Goal: Task Accomplishment & Management: Complete application form

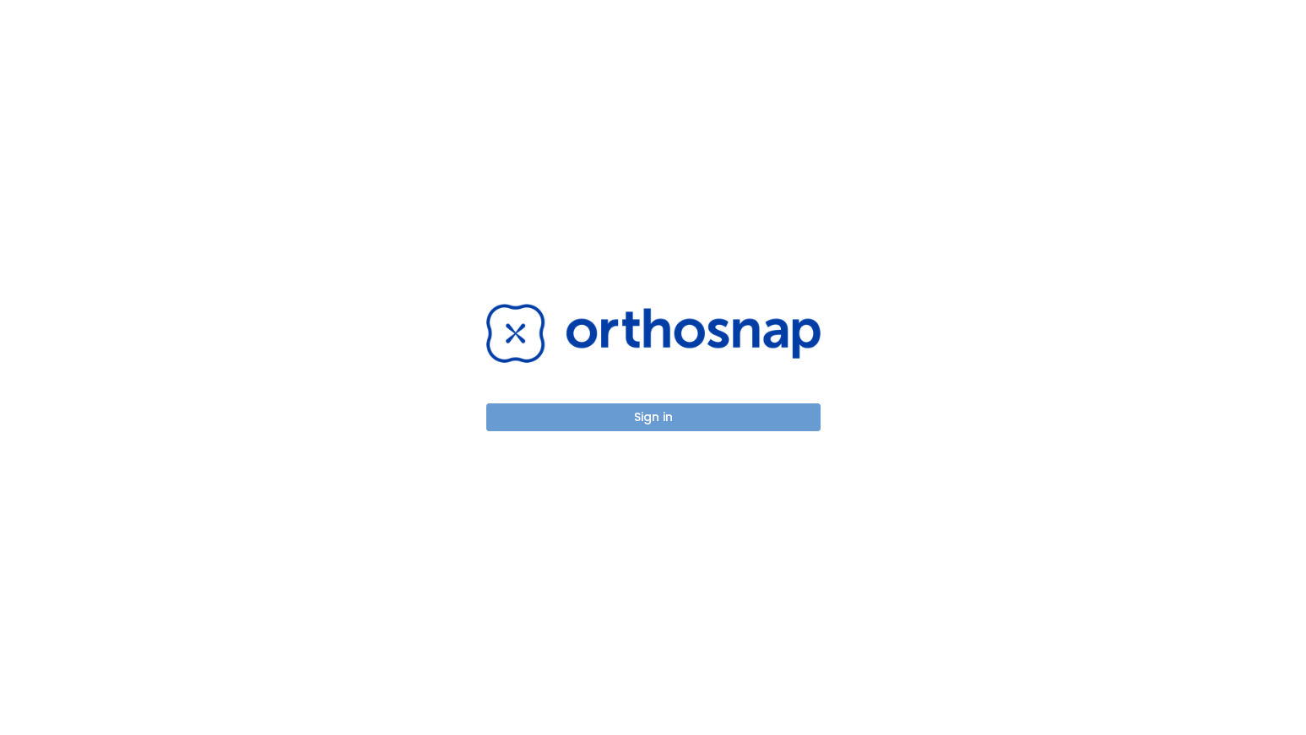
click at [625, 424] on button "Sign in" at bounding box center [653, 417] width 334 height 28
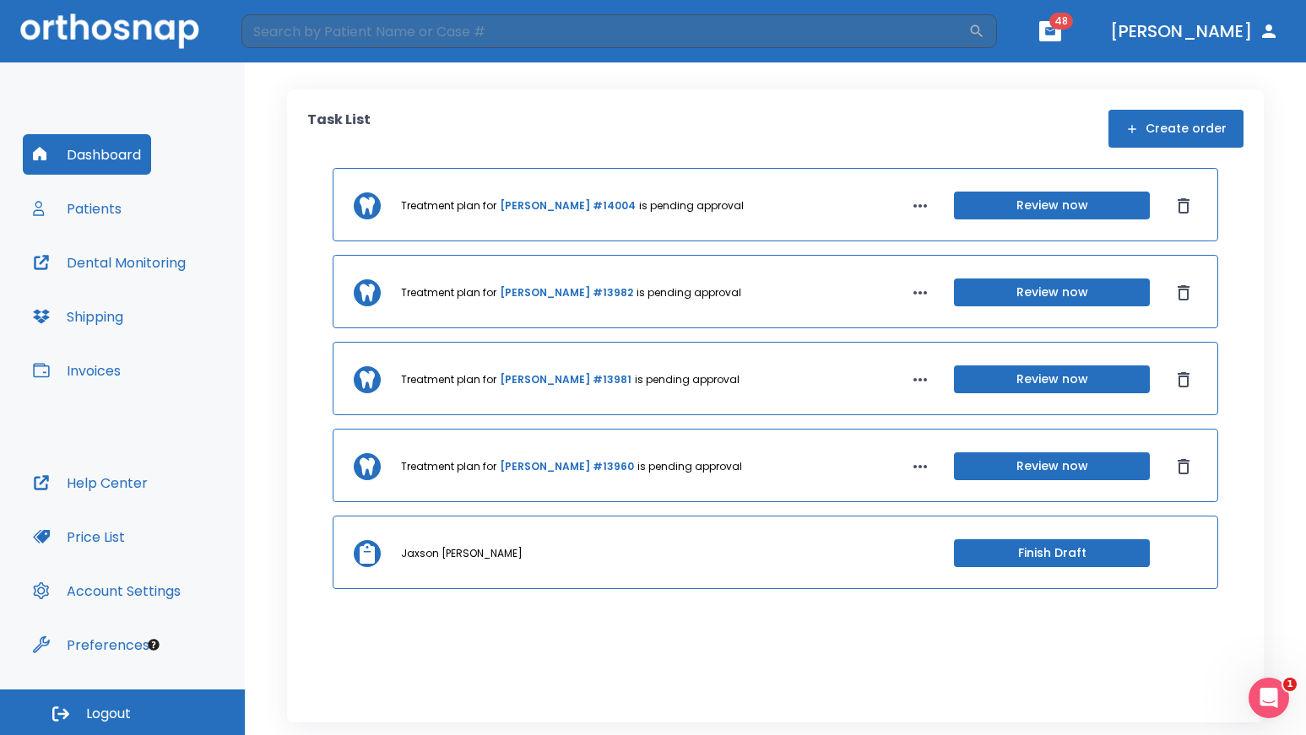
click at [1183, 129] on button "Create order" at bounding box center [1175, 129] width 135 height 38
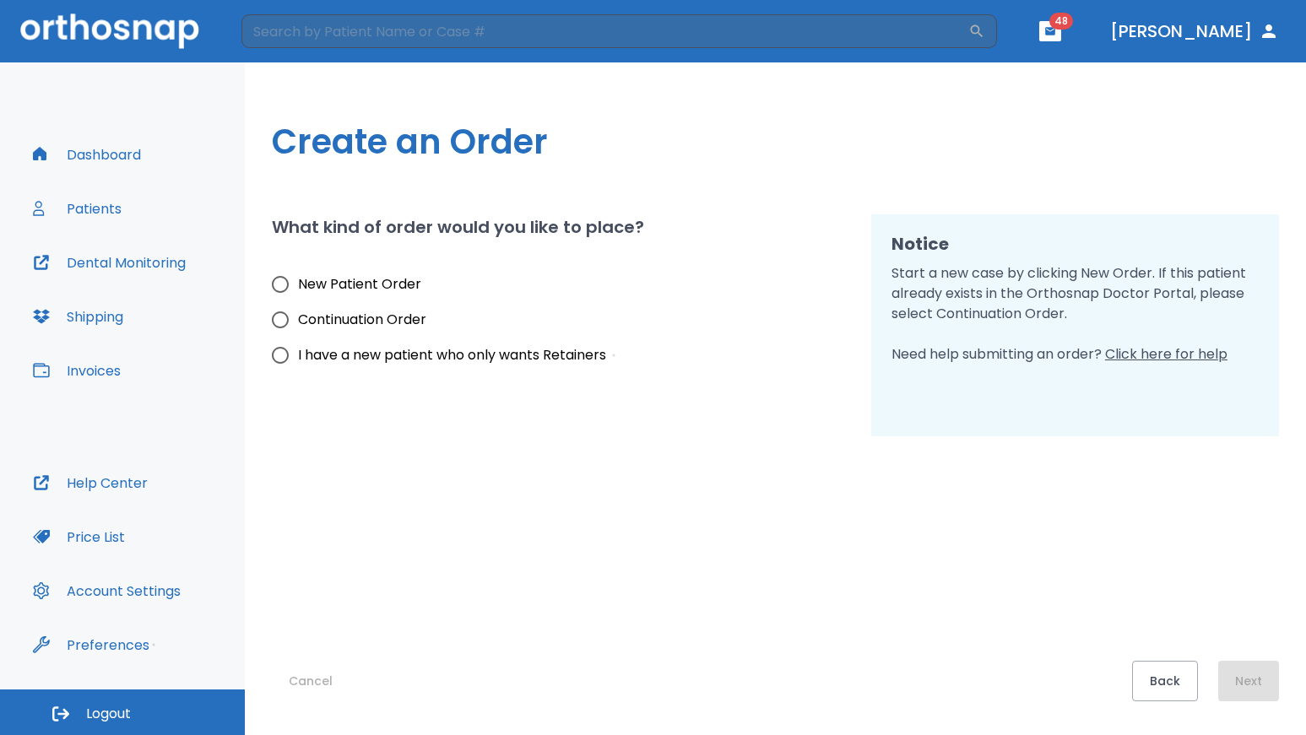
click at [279, 284] on input "New Patient Order" at bounding box center [279, 284] width 35 height 35
radio input "true"
click at [1247, 679] on button "Next" at bounding box center [1248, 681] width 61 height 41
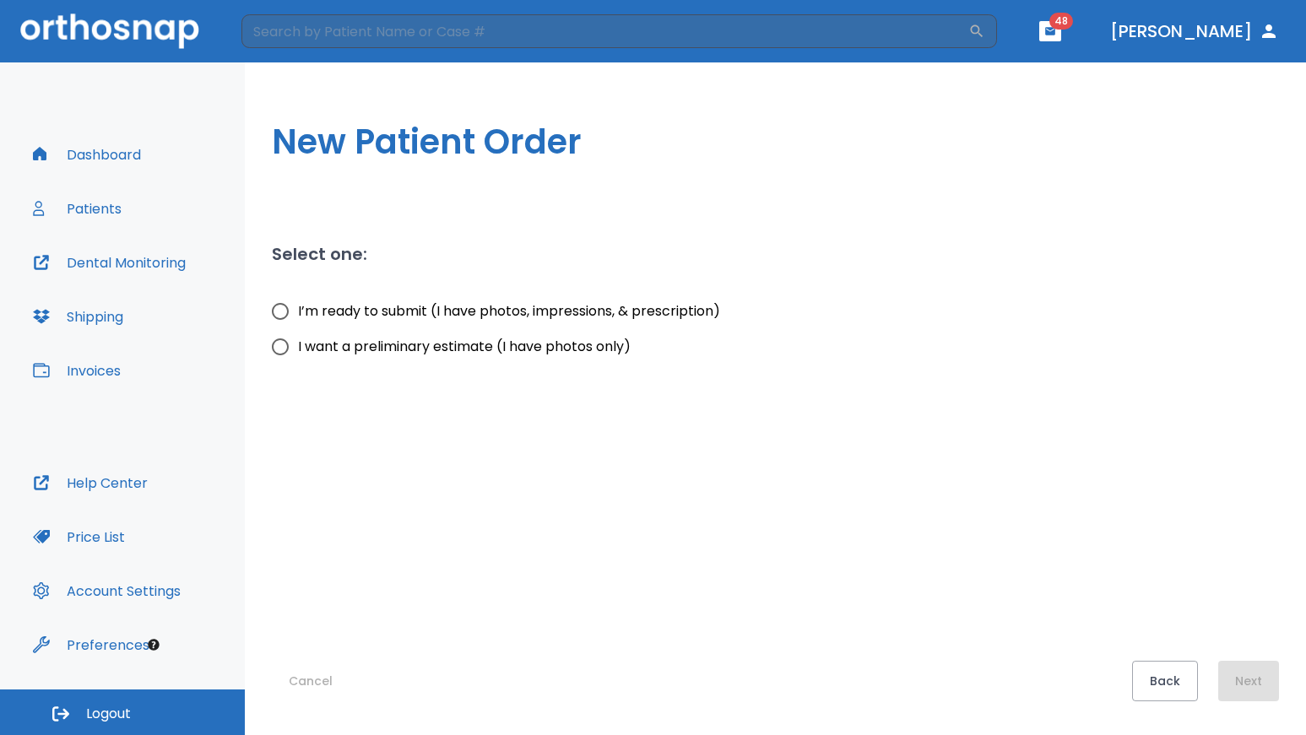
click at [278, 311] on input "I’m ready to submit (I have photos, impressions, & prescription)" at bounding box center [279, 311] width 35 height 35
radio input "true"
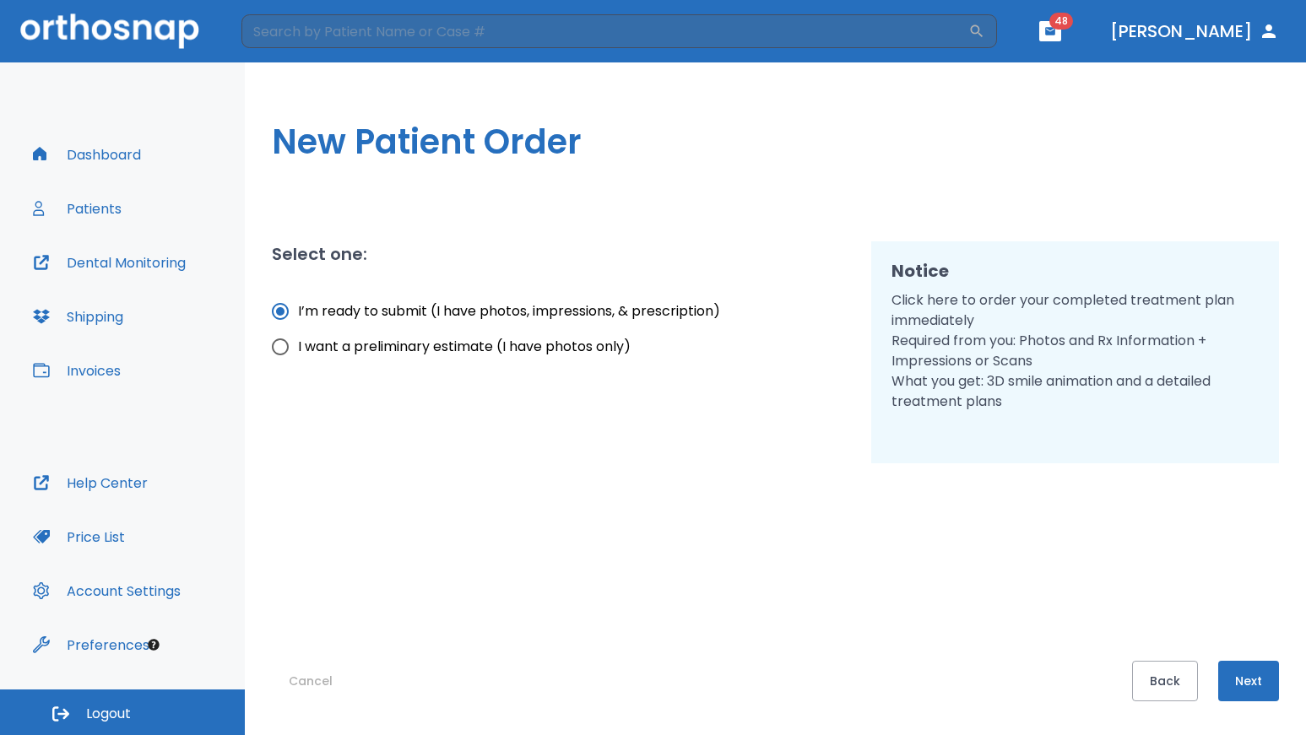
click at [1251, 680] on button "Next" at bounding box center [1248, 681] width 61 height 41
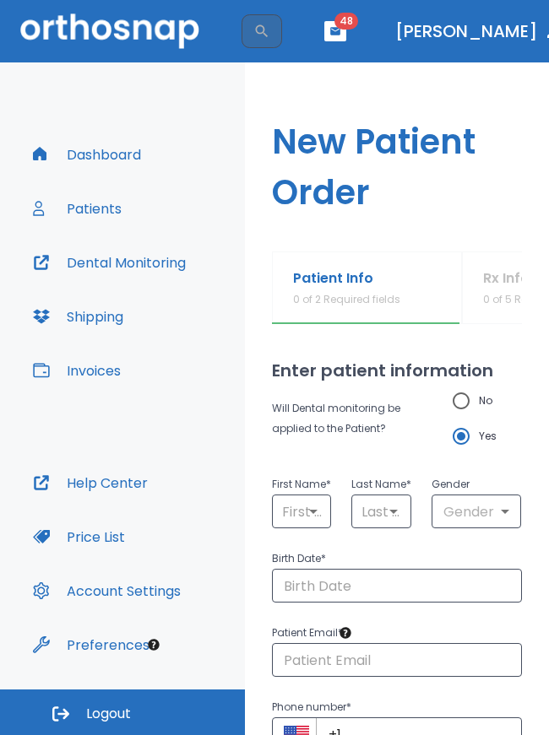
click at [209, 136] on div "Dashboard Patients Dental Monitoring Shipping Invoices" at bounding box center [122, 298] width 199 height 328
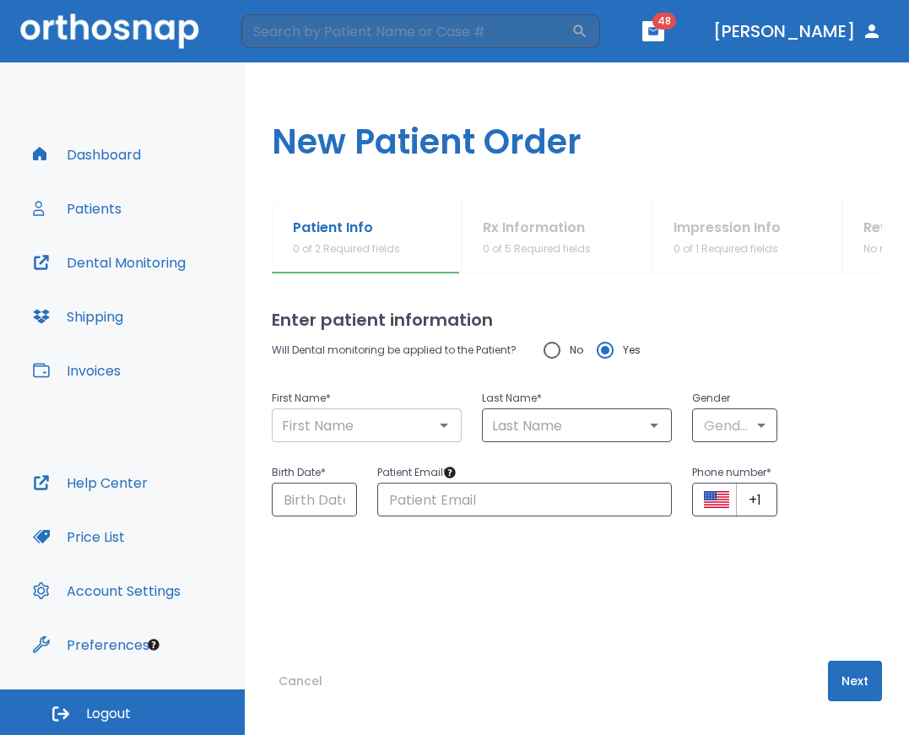
click at [308, 428] on input "text" at bounding box center [367, 426] width 180 height 24
paste input "[PERSON_NAME]"
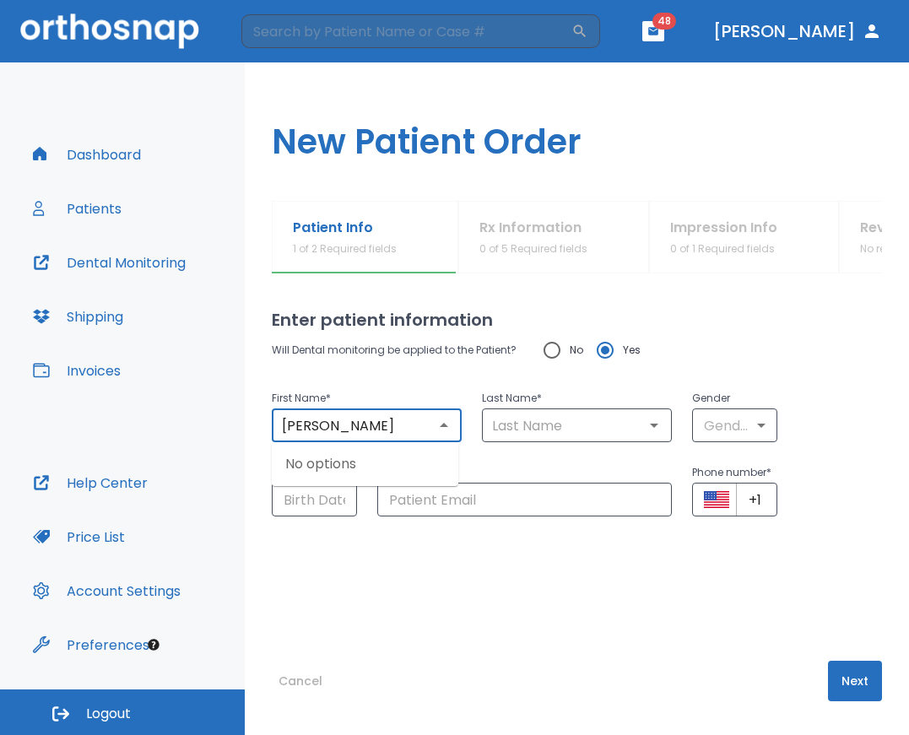
type input "[PERSON_NAME]"
click at [552, 430] on input "text" at bounding box center [577, 426] width 180 height 24
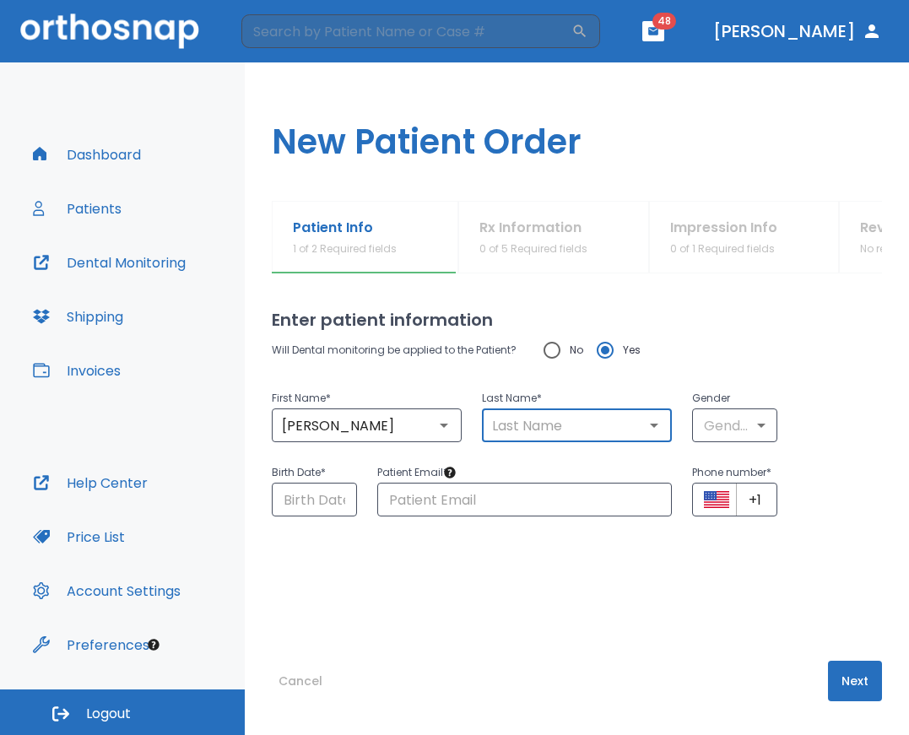
paste input "[PERSON_NAME]"
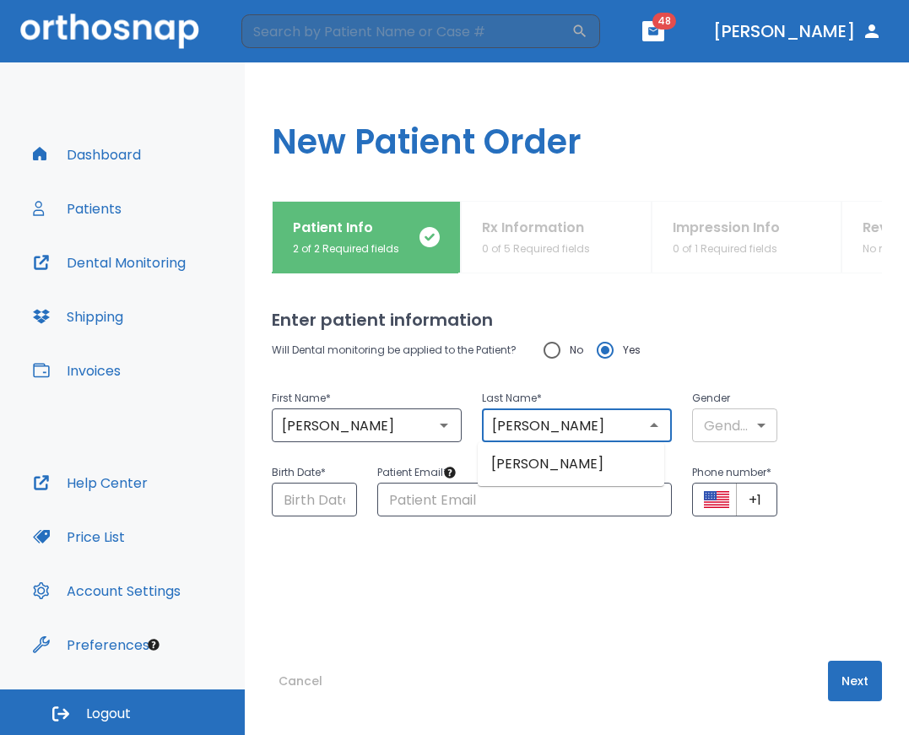
type input "[PERSON_NAME]"
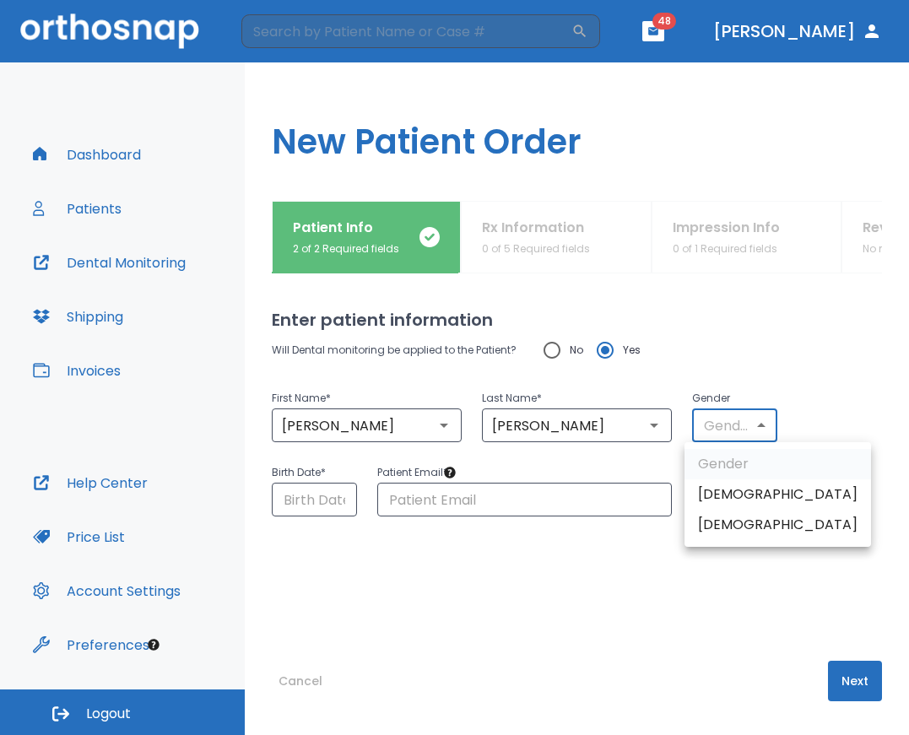
click at [751, 423] on body "​ 48 [PERSON_NAME] Dashboard Patients Dental Monitoring Shipping Invoices Help …" at bounding box center [454, 367] width 909 height 735
click at [711, 503] on li "[DEMOGRAPHIC_DATA]" at bounding box center [777, 494] width 187 height 30
type input "1"
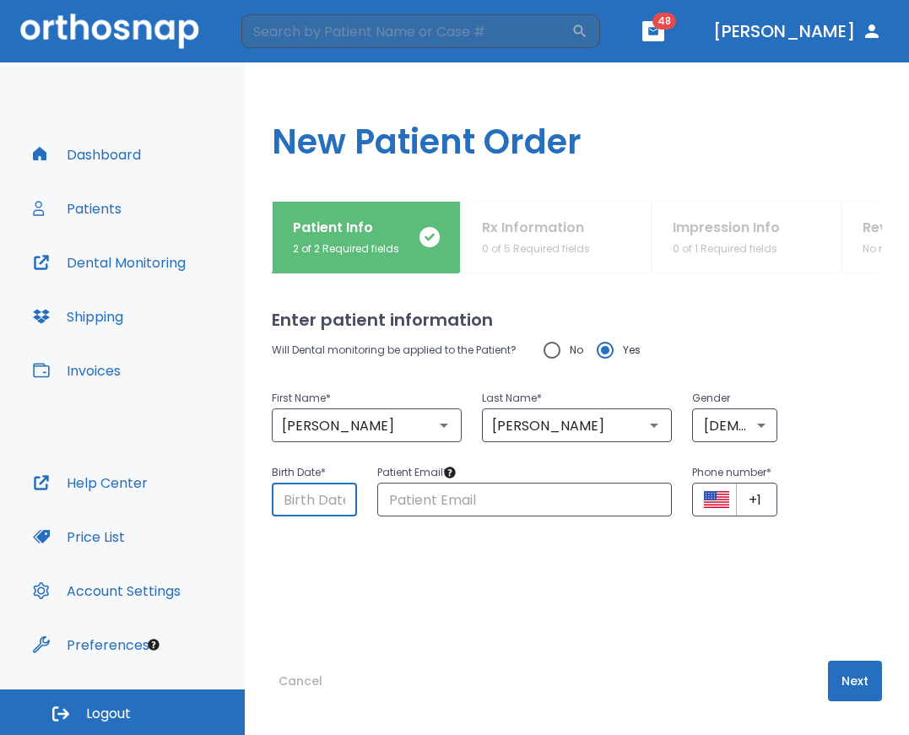
click at [311, 506] on input "Choose date" at bounding box center [314, 500] width 85 height 34
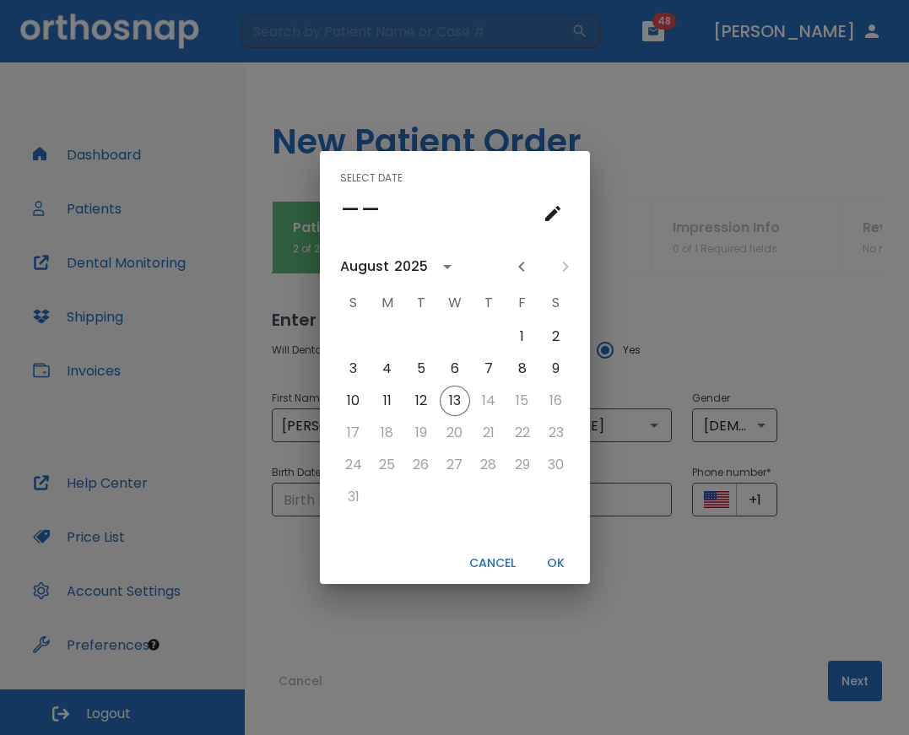
drag, startPoint x: 311, startPoint y: 506, endPoint x: 293, endPoint y: 503, distance: 18.7
click at [293, 503] on div "Select date –– [DATE] S M T W T F S 1 2 3 4 5 6 7 8 9 10 11 12 13 14 15 16 17 1…" at bounding box center [454, 367] width 909 height 735
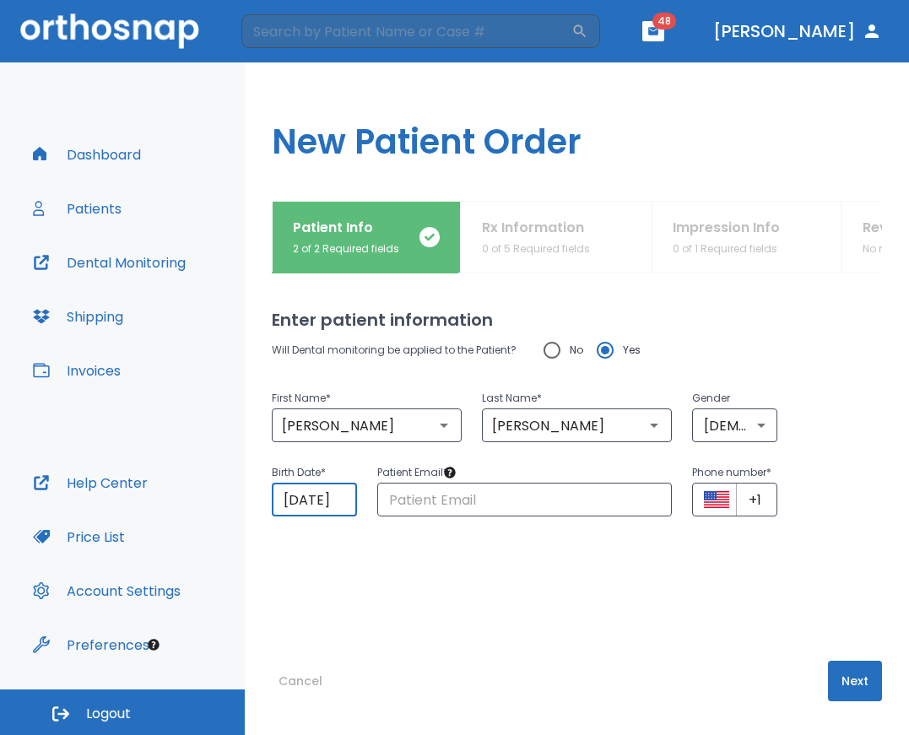
drag, startPoint x: 345, startPoint y: 500, endPoint x: 249, endPoint y: 489, distance: 96.7
click at [249, 489] on div "Patient Info 2 of 2 Required fields Rx Information 0 of 5 Required fields Impre…" at bounding box center [577, 468] width 664 height 534
click at [280, 506] on input "[DATE]" at bounding box center [314, 500] width 85 height 34
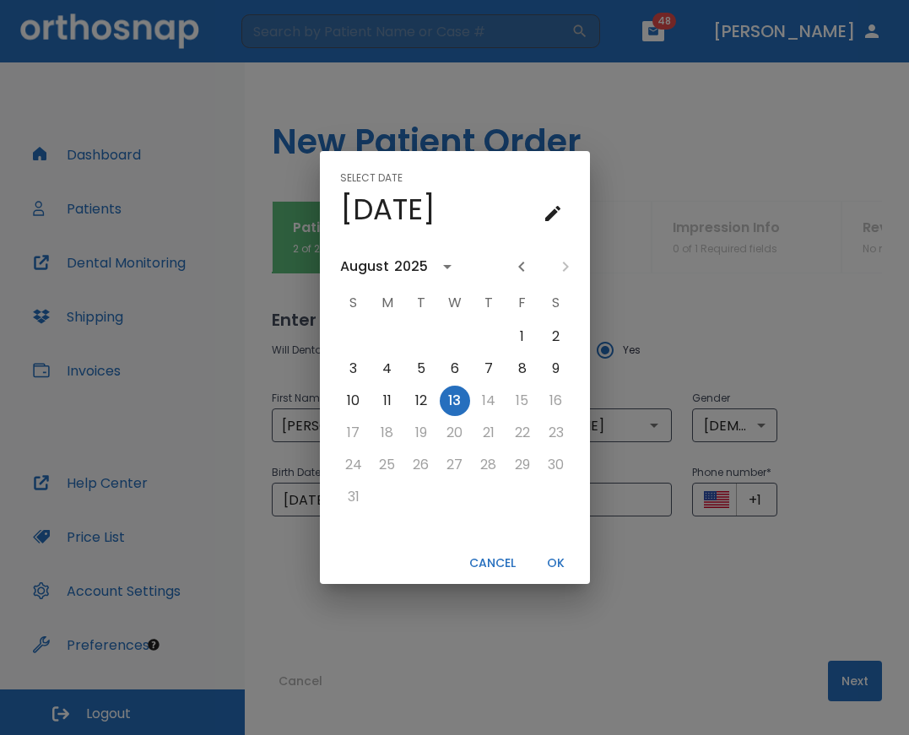
drag, startPoint x: 287, startPoint y: 500, endPoint x: 286, endPoint y: 548, distance: 48.1
click at [286, 548] on div "Select date Wed, Aug [DATE] S M T W T F S 1 2 3 4 5 6 7 8 9 10 11 12 13 14 15 1…" at bounding box center [454, 367] width 909 height 735
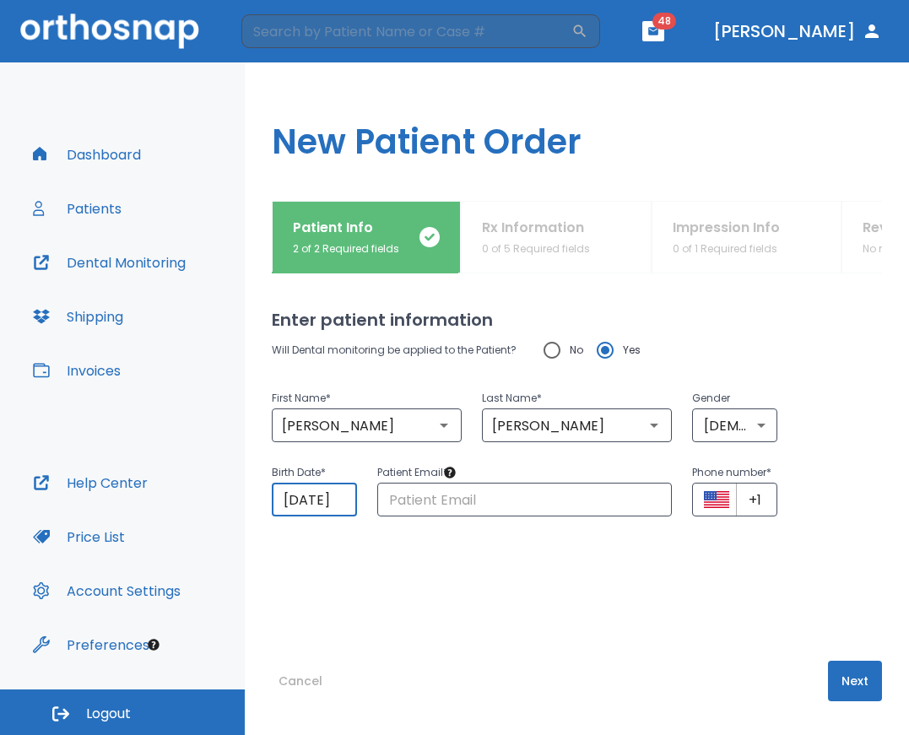
click at [327, 506] on input "[DATE]" at bounding box center [314, 500] width 85 height 34
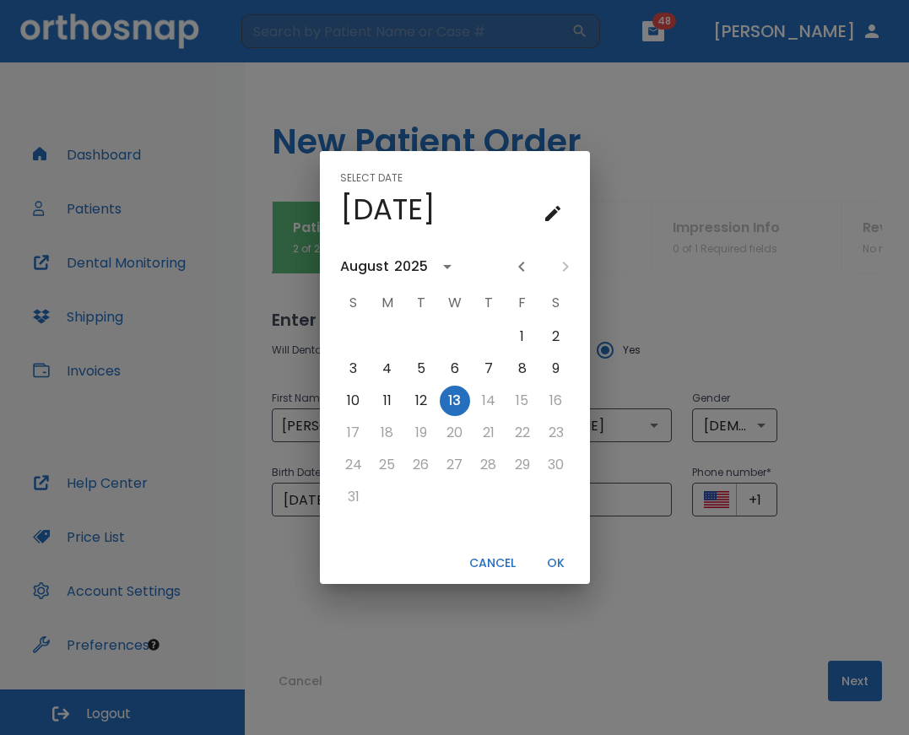
click at [556, 208] on icon "calendar view is open, go to text input view" at bounding box center [552, 213] width 15 height 15
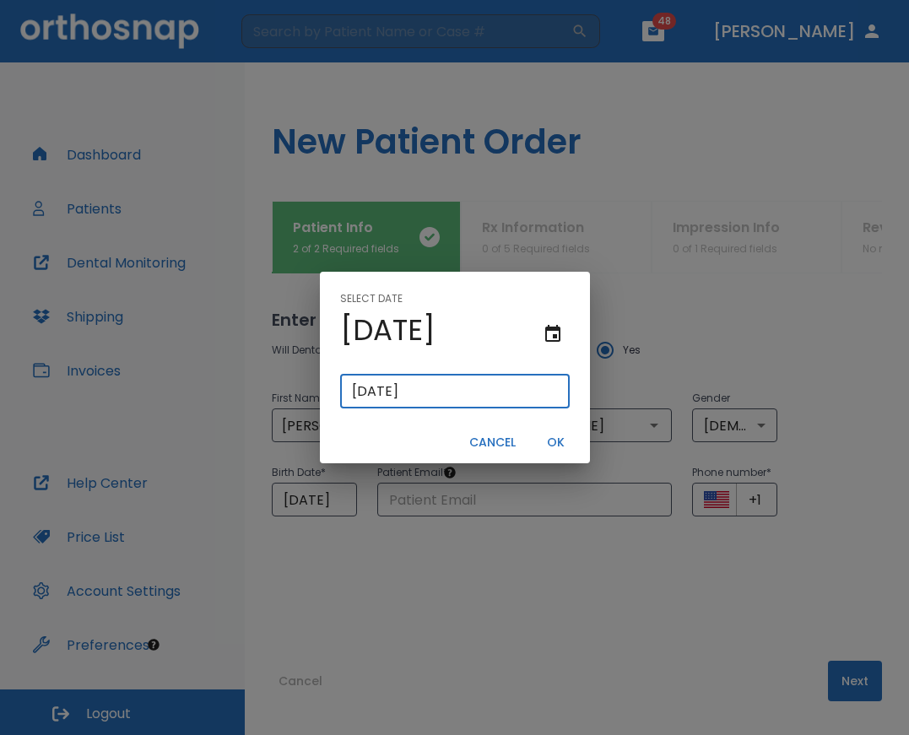
drag, startPoint x: 449, startPoint y: 391, endPoint x: 330, endPoint y: 384, distance: 119.2
click at [297, 387] on div "Select date [DATE] [DATE] ​ Cancel OK" at bounding box center [454, 367] width 909 height 735
paste input "[DATE]"
type input "[DATE]"
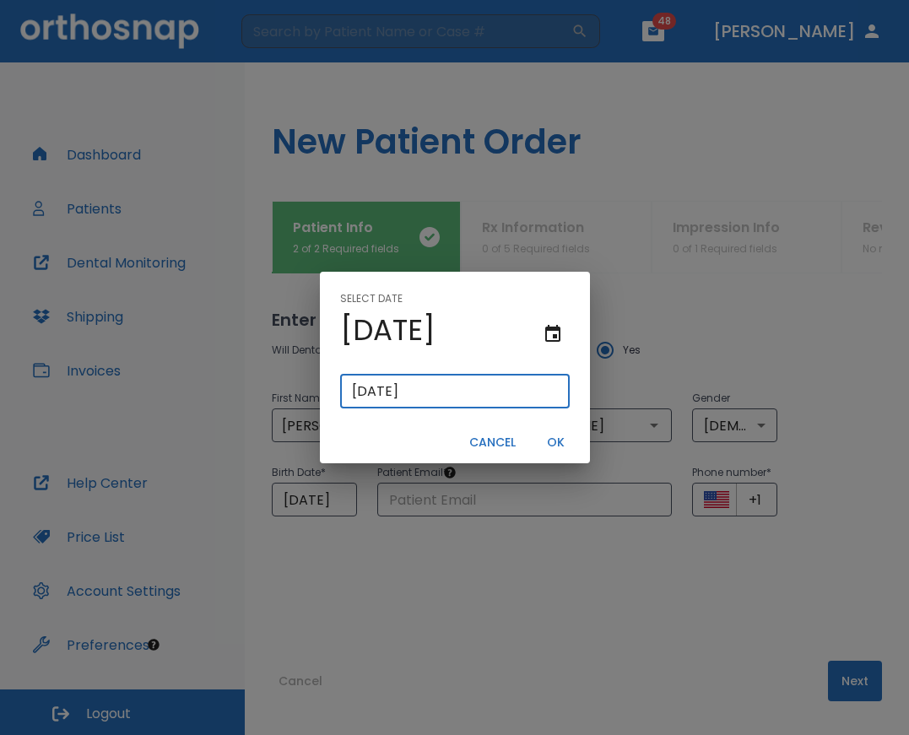
click at [555, 442] on button "OK" at bounding box center [556, 443] width 54 height 28
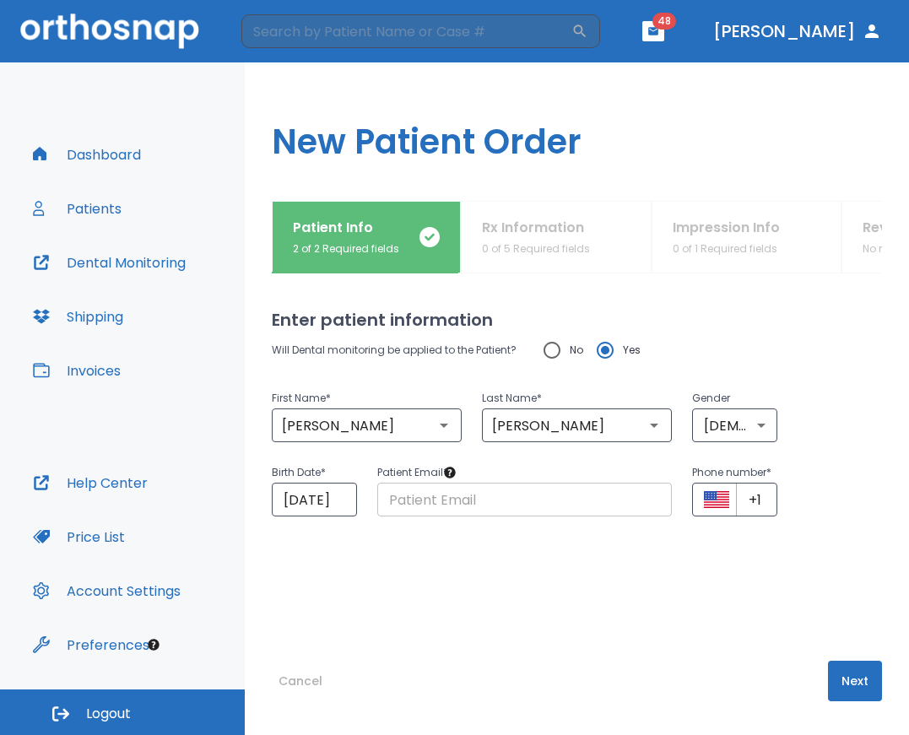
click at [408, 504] on input "text" at bounding box center [524, 500] width 295 height 34
paste input "[EMAIL_ADDRESS][DOMAIN_NAME]"
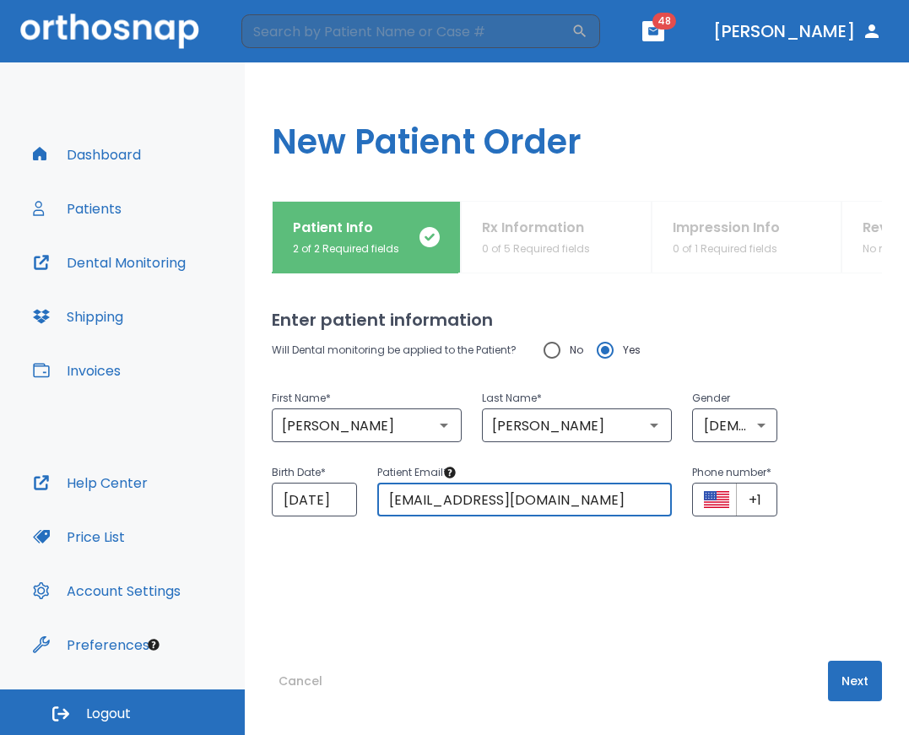
type input "[EMAIL_ADDRESS][DOMAIN_NAME]"
click at [717, 506] on icon "Select country" at bounding box center [716, 499] width 25 height 17
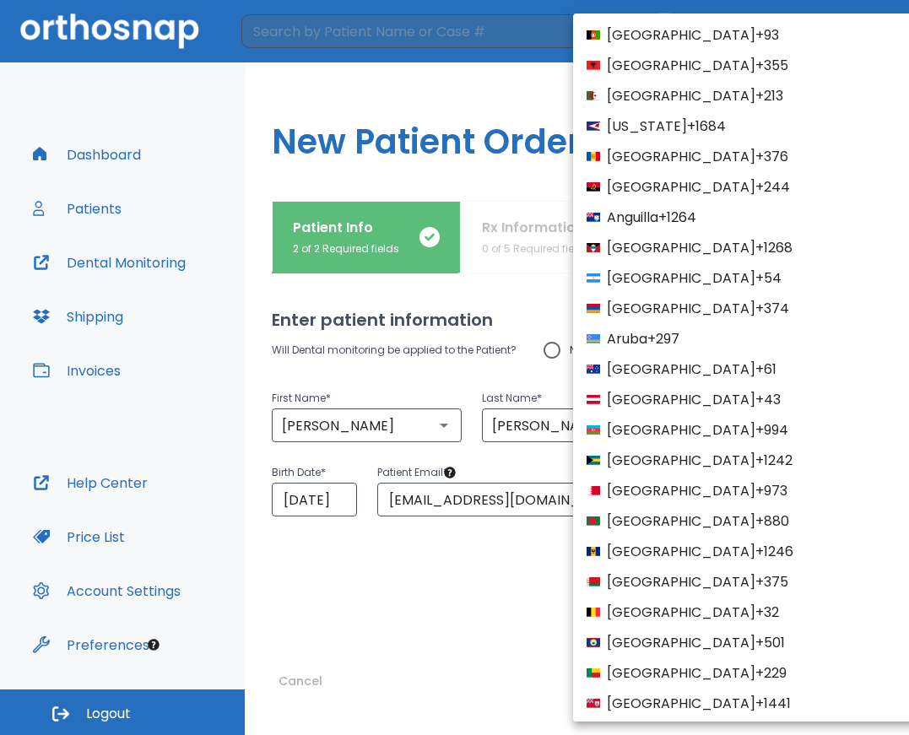
scroll to position [6415, 0]
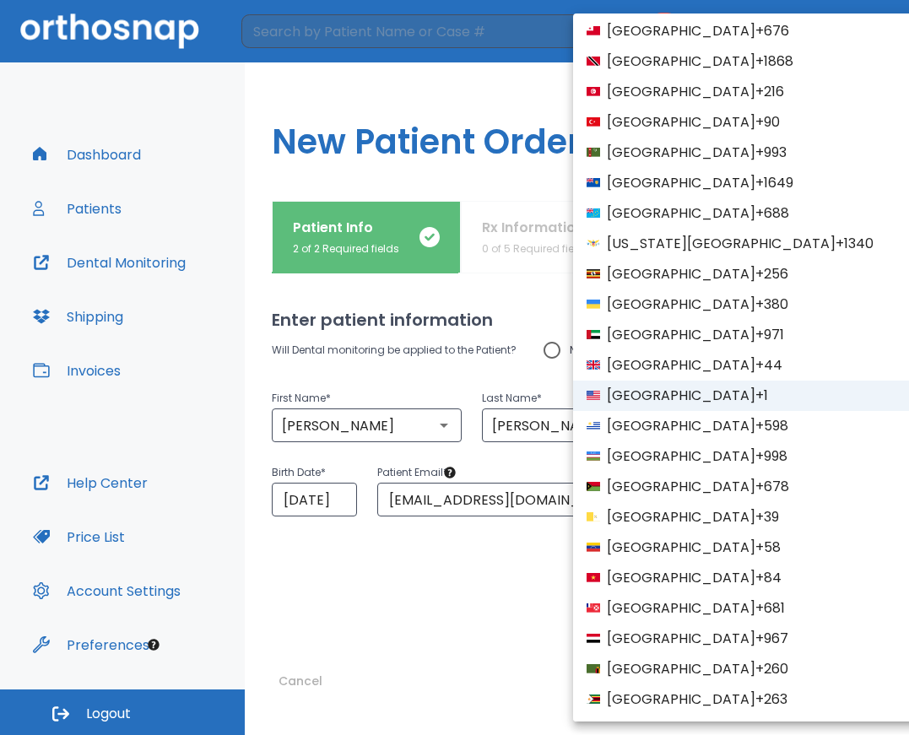
drag, startPoint x: 479, startPoint y: 602, endPoint x: 550, endPoint y: 578, distance: 75.5
click at [479, 600] on div at bounding box center [454, 367] width 909 height 735
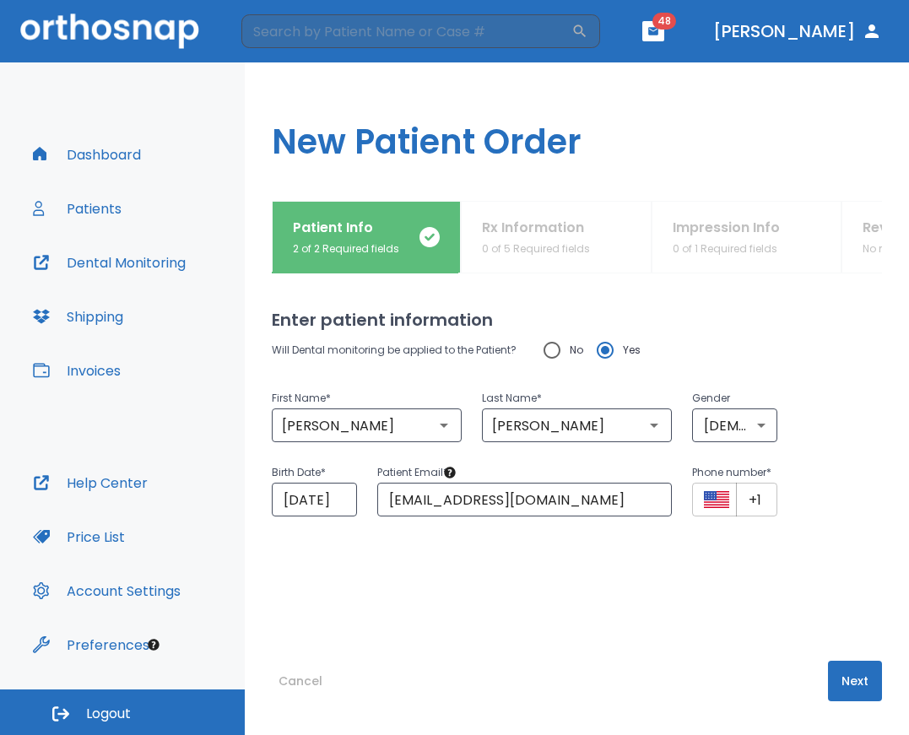
click at [749, 503] on input "+1" at bounding box center [756, 500] width 41 height 34
paste input "48 454-267-67"
click at [704, 504] on icon "Select country" at bounding box center [716, 504] width 25 height 8
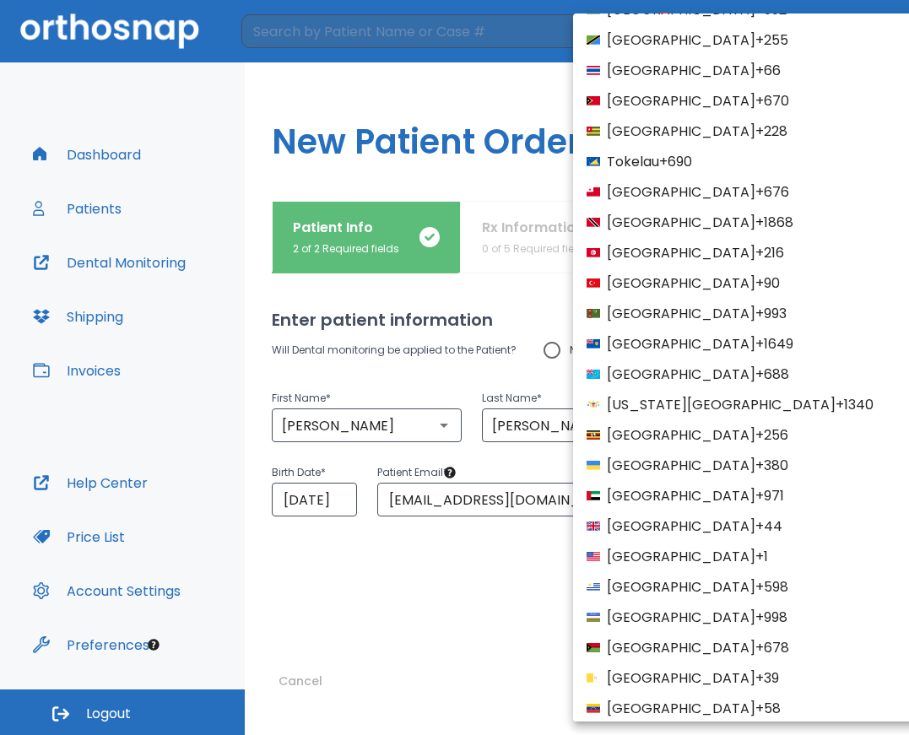
scroll to position [6255, 0]
click at [645, 551] on span "[GEOGRAPHIC_DATA]" at bounding box center [681, 556] width 149 height 20
type input "+1 (454) 267-671"
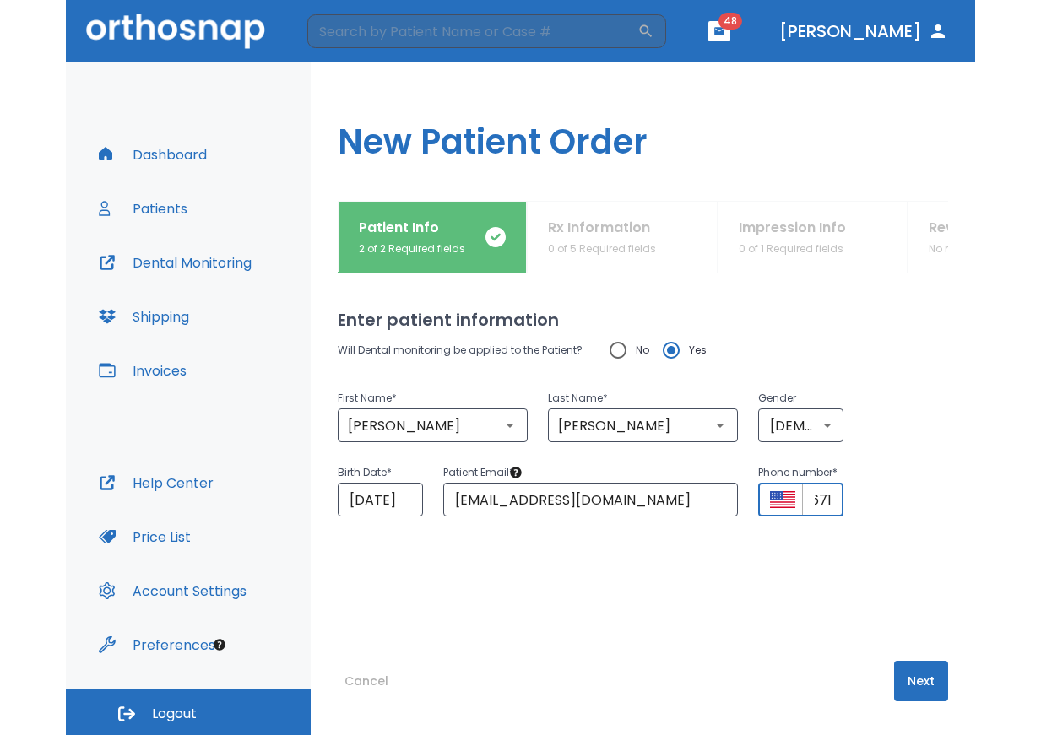
scroll to position [0, 0]
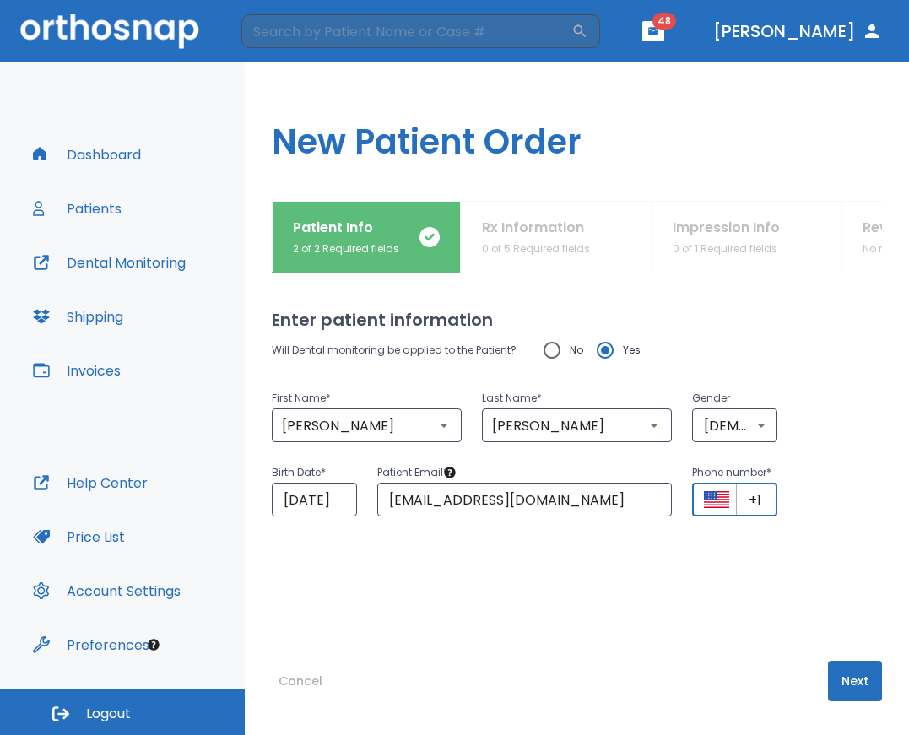
click at [840, 684] on button "Next" at bounding box center [855, 681] width 54 height 41
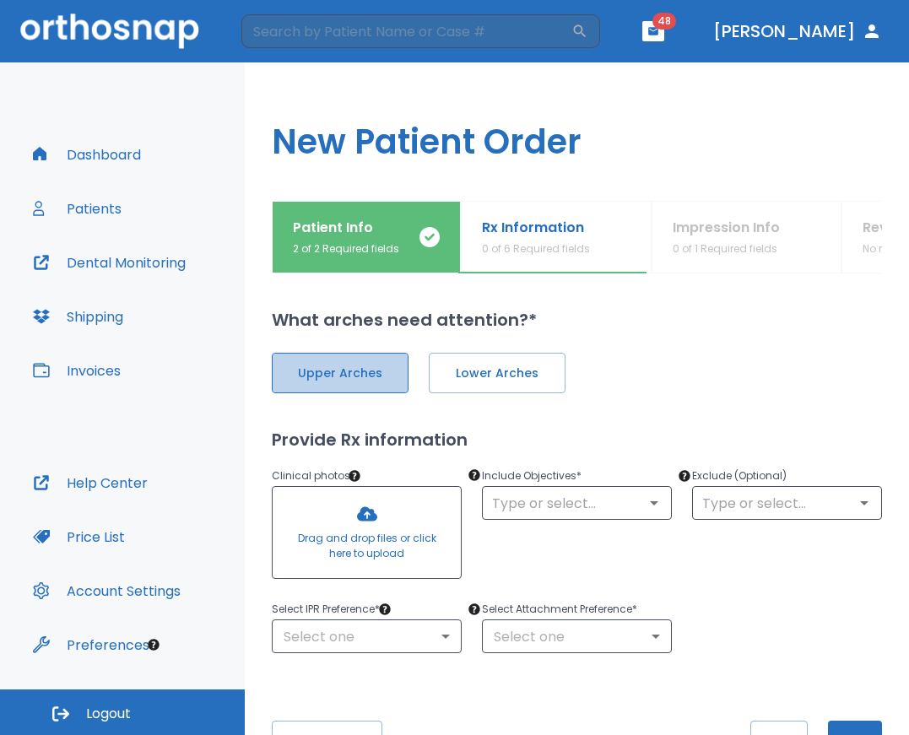
drag, startPoint x: 354, startPoint y: 357, endPoint x: 365, endPoint y: 370, distance: 16.2
click at [360, 363] on button "Upper Arches" at bounding box center [340, 373] width 137 height 41
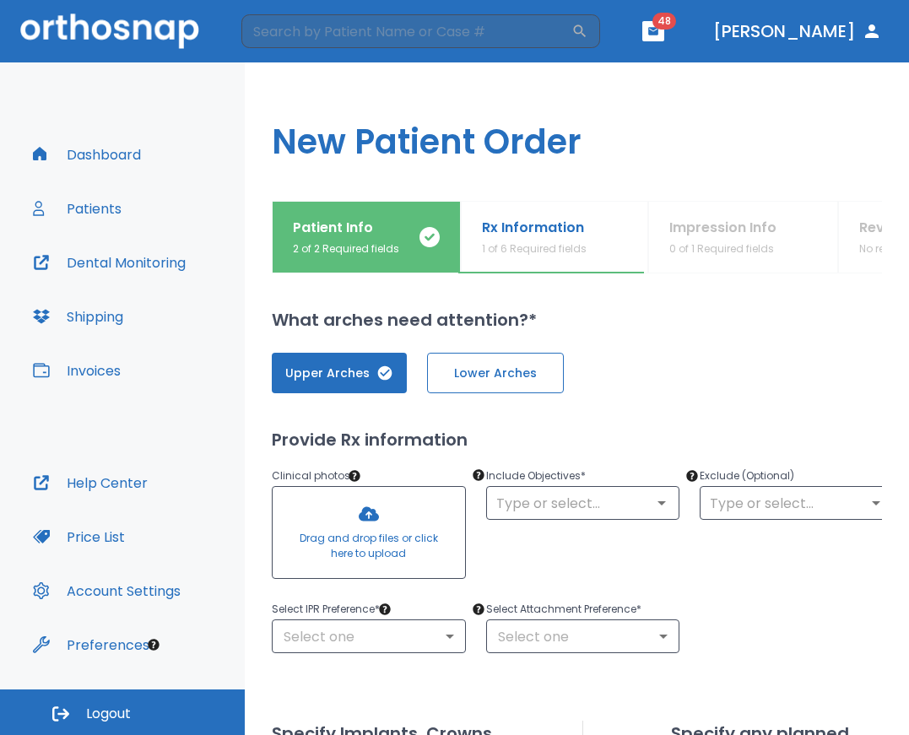
click at [475, 368] on span "Lower Arches" at bounding box center [495, 374] width 101 height 18
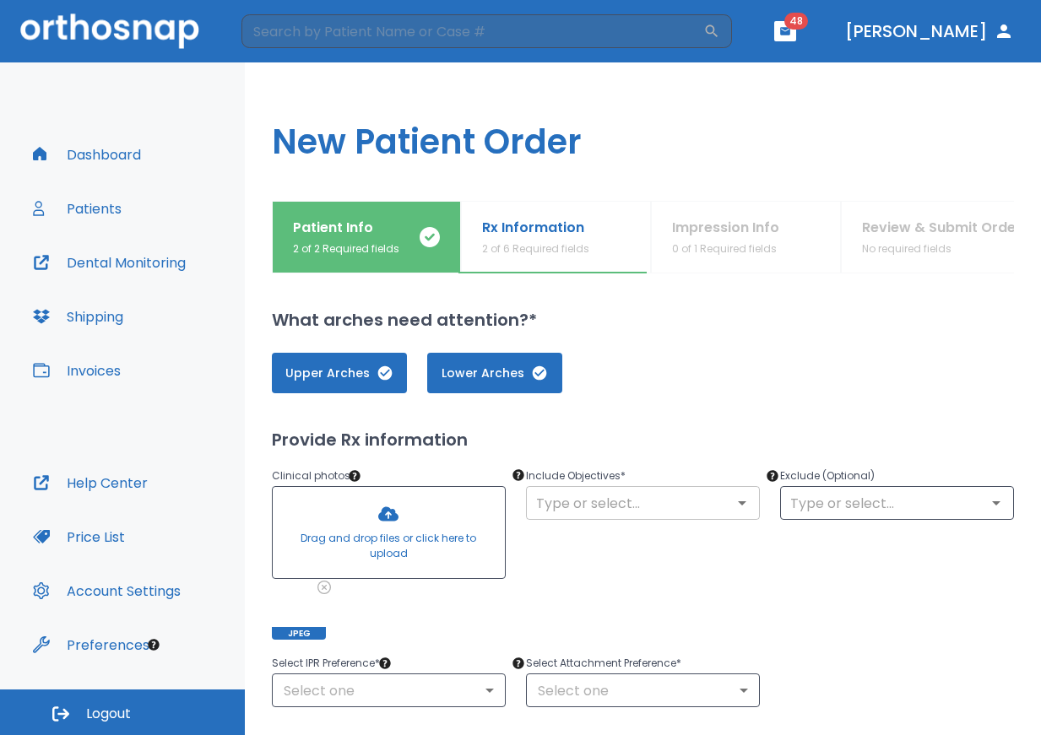
click at [733, 508] on icon "Open" at bounding box center [742, 503] width 20 height 20
click at [651, 574] on div "Include Objectives * ​" at bounding box center [633, 543] width 254 height 194
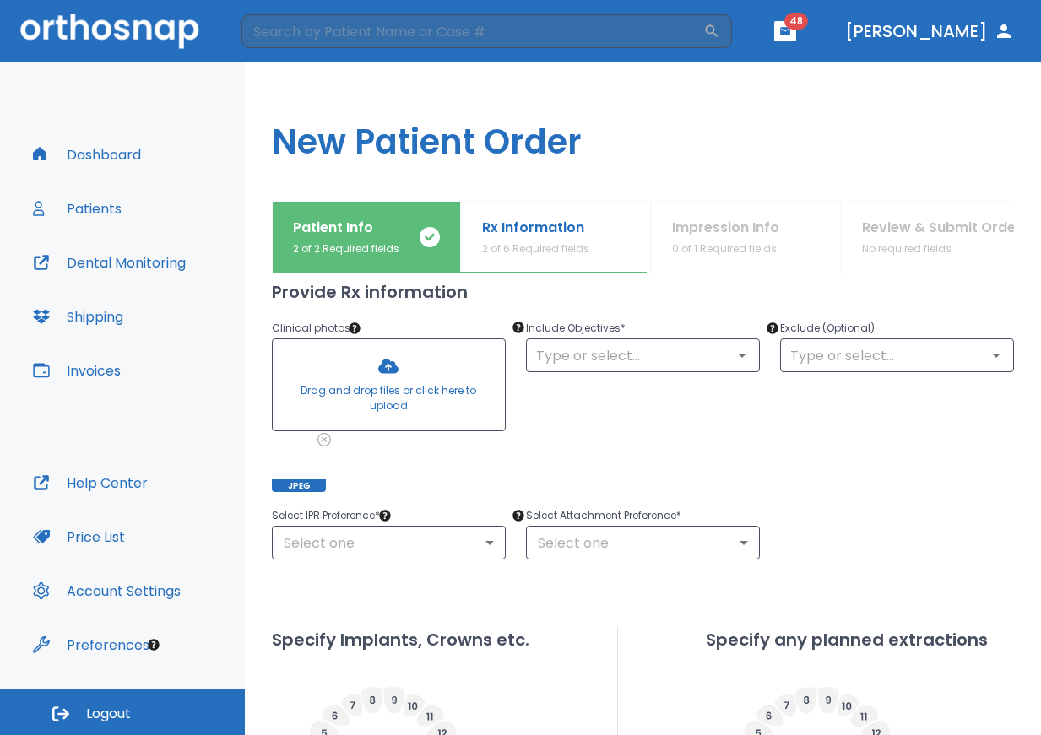
scroll to position [63, 0]
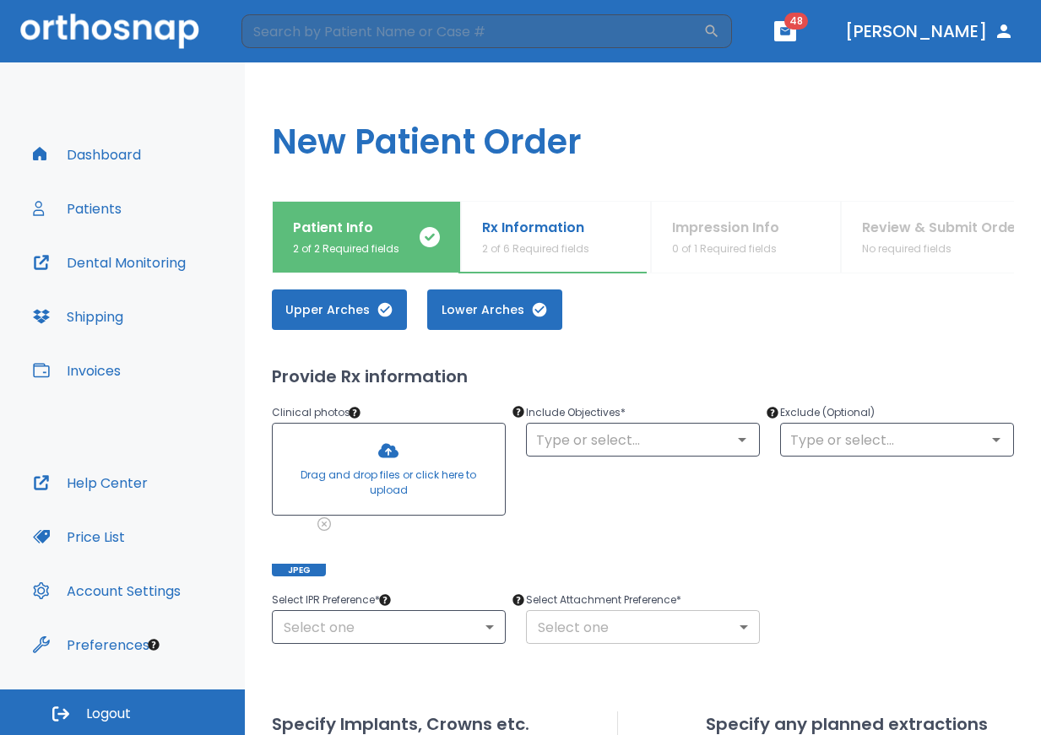
click at [724, 630] on body "​ 48 [PERSON_NAME] Dashboard Patients Dental Monitoring Shipping Invoices Help …" at bounding box center [520, 367] width 1041 height 735
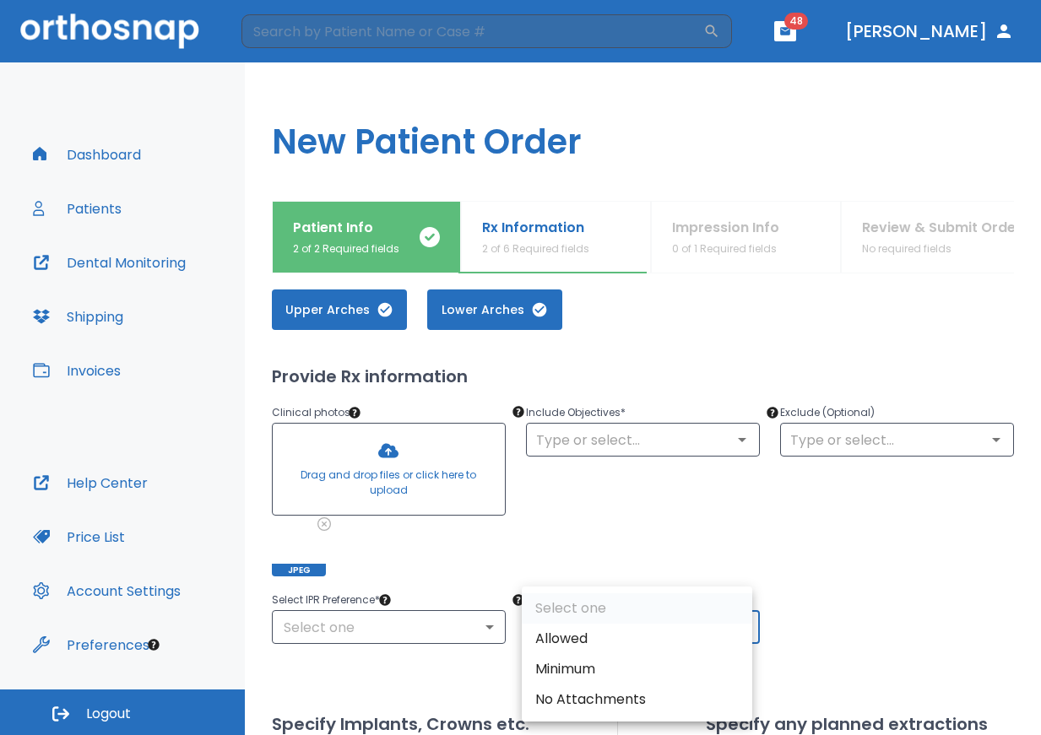
click at [652, 642] on li "Allowed" at bounding box center [637, 639] width 230 height 30
type input "1"
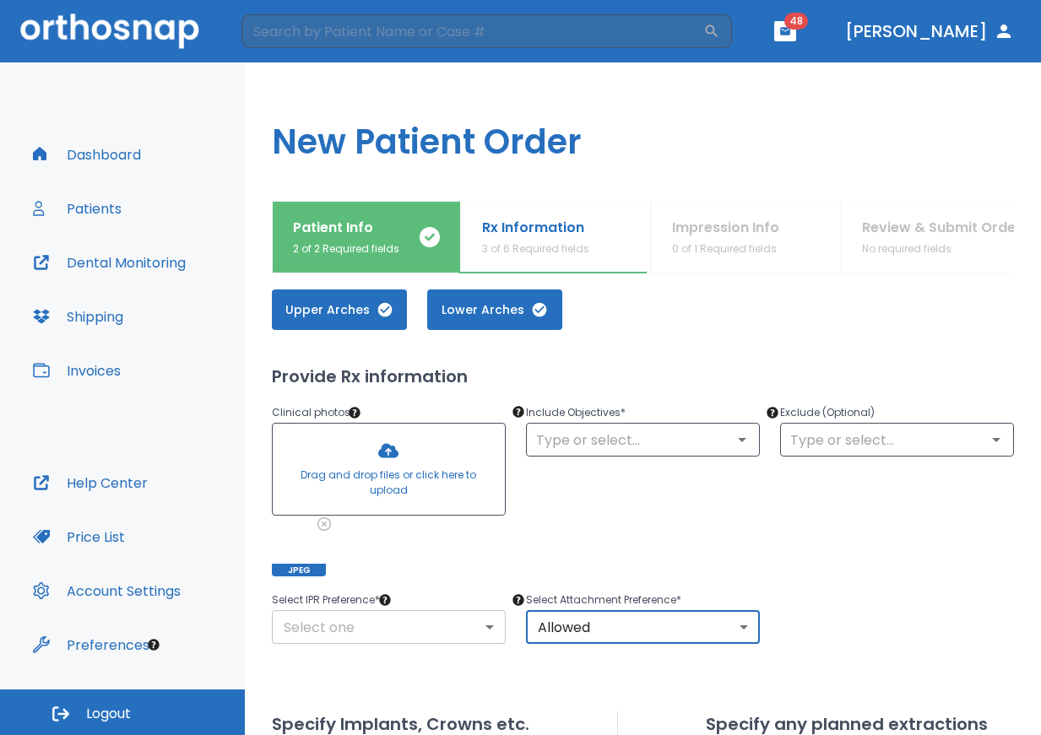
click at [468, 628] on body "​ 48 [PERSON_NAME] Dashboard Patients Dental Monitoring Shipping Invoices Help …" at bounding box center [520, 367] width 1041 height 735
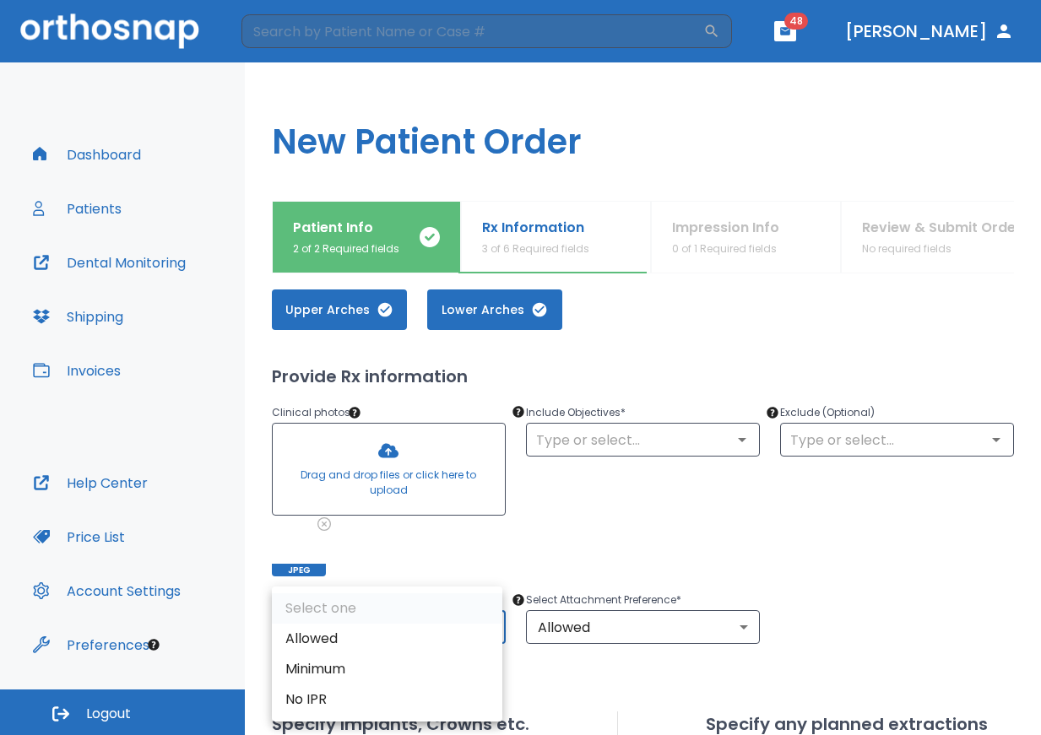
click at [433, 644] on li "Allowed" at bounding box center [387, 639] width 230 height 30
type input "1"
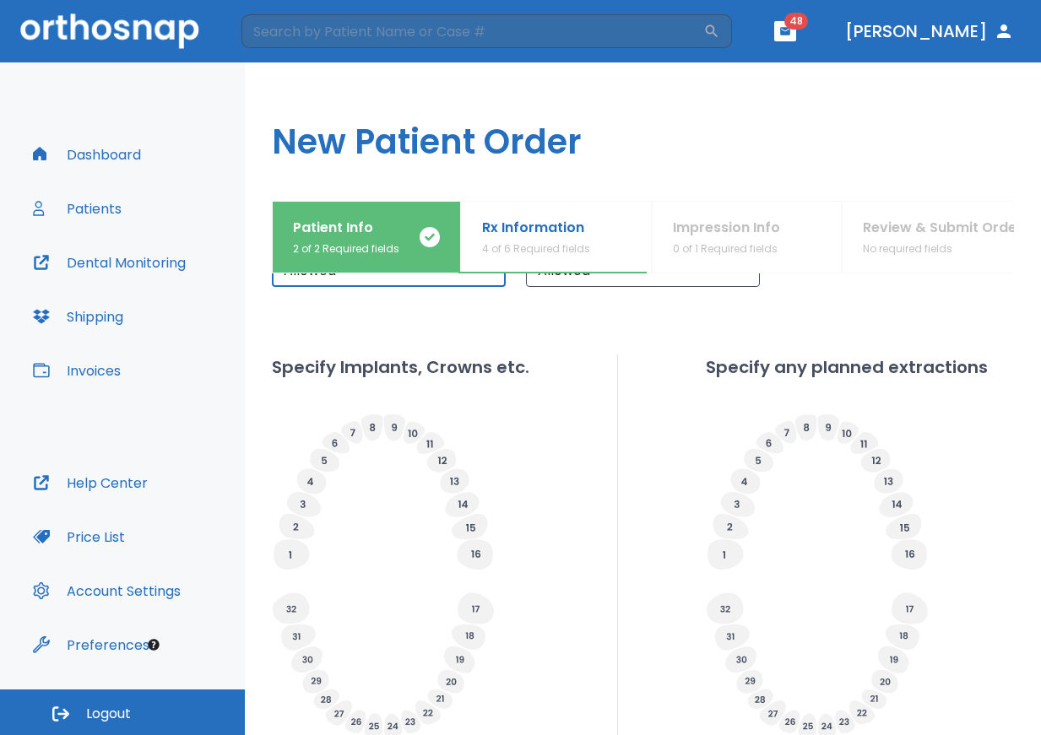
scroll to position [570, 0]
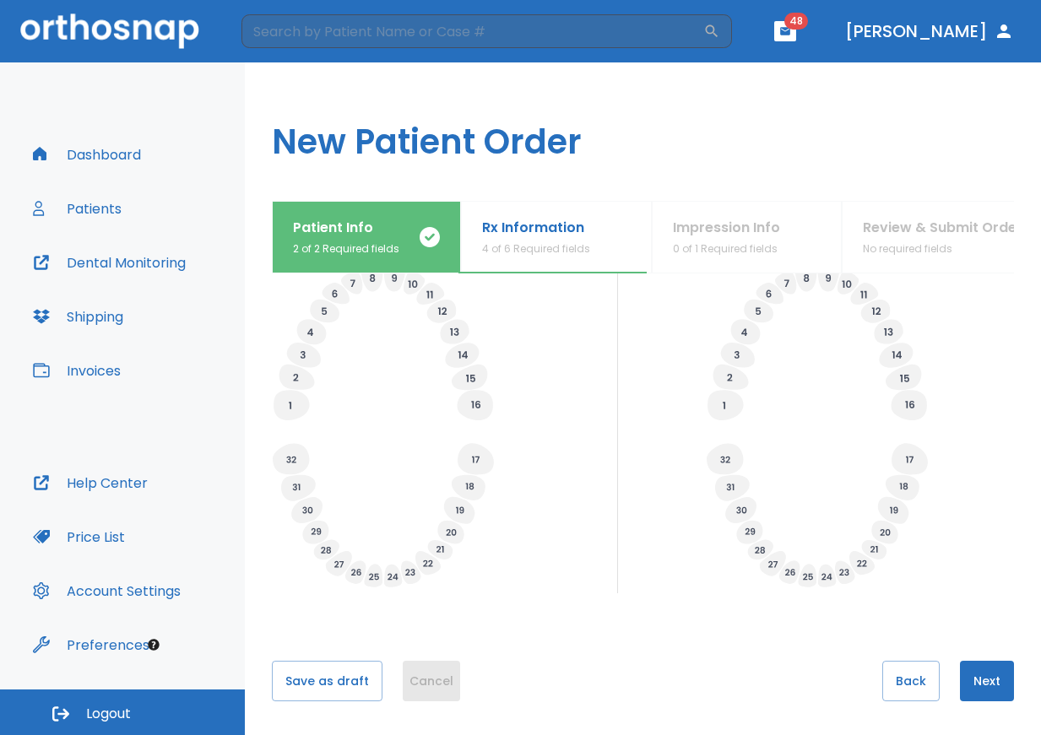
click at [435, 686] on button "Cancel" at bounding box center [431, 681] width 57 height 41
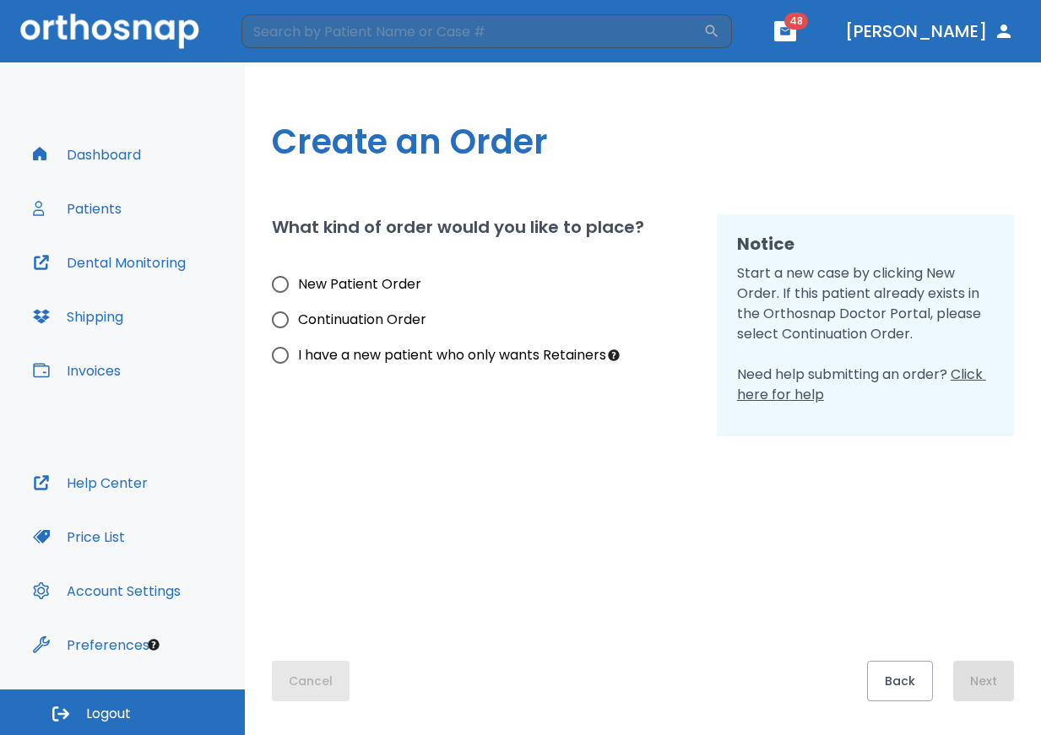
click at [313, 686] on button "Cancel" at bounding box center [311, 681] width 78 height 41
click at [301, 682] on button "Cancel" at bounding box center [311, 681] width 78 height 41
